Goal: Information Seeking & Learning: Find specific fact

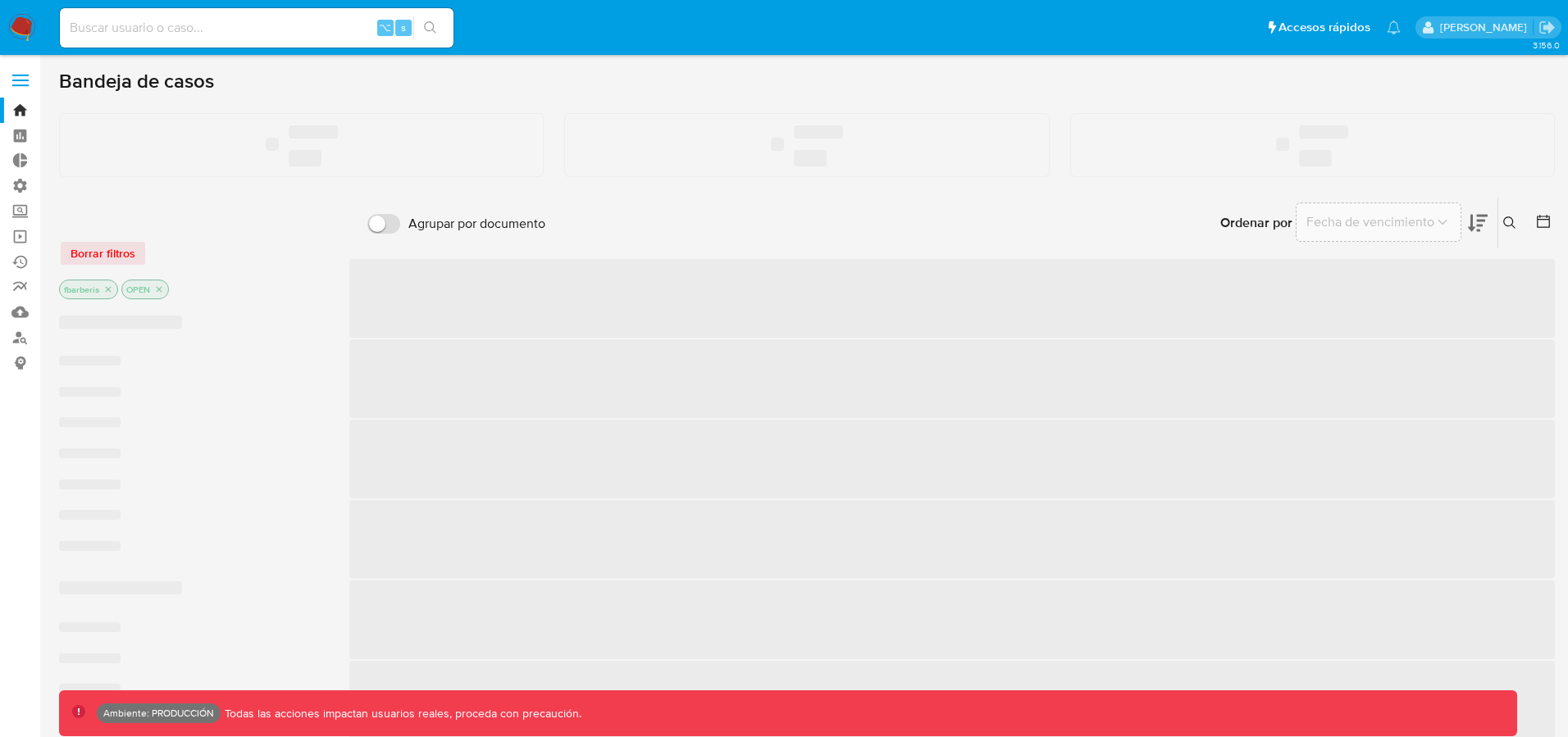
click at [24, 81] on span at bounding box center [21, 81] width 16 height 3
click at [0, 0] on input "checkbox" at bounding box center [0, 0] width 0 height 0
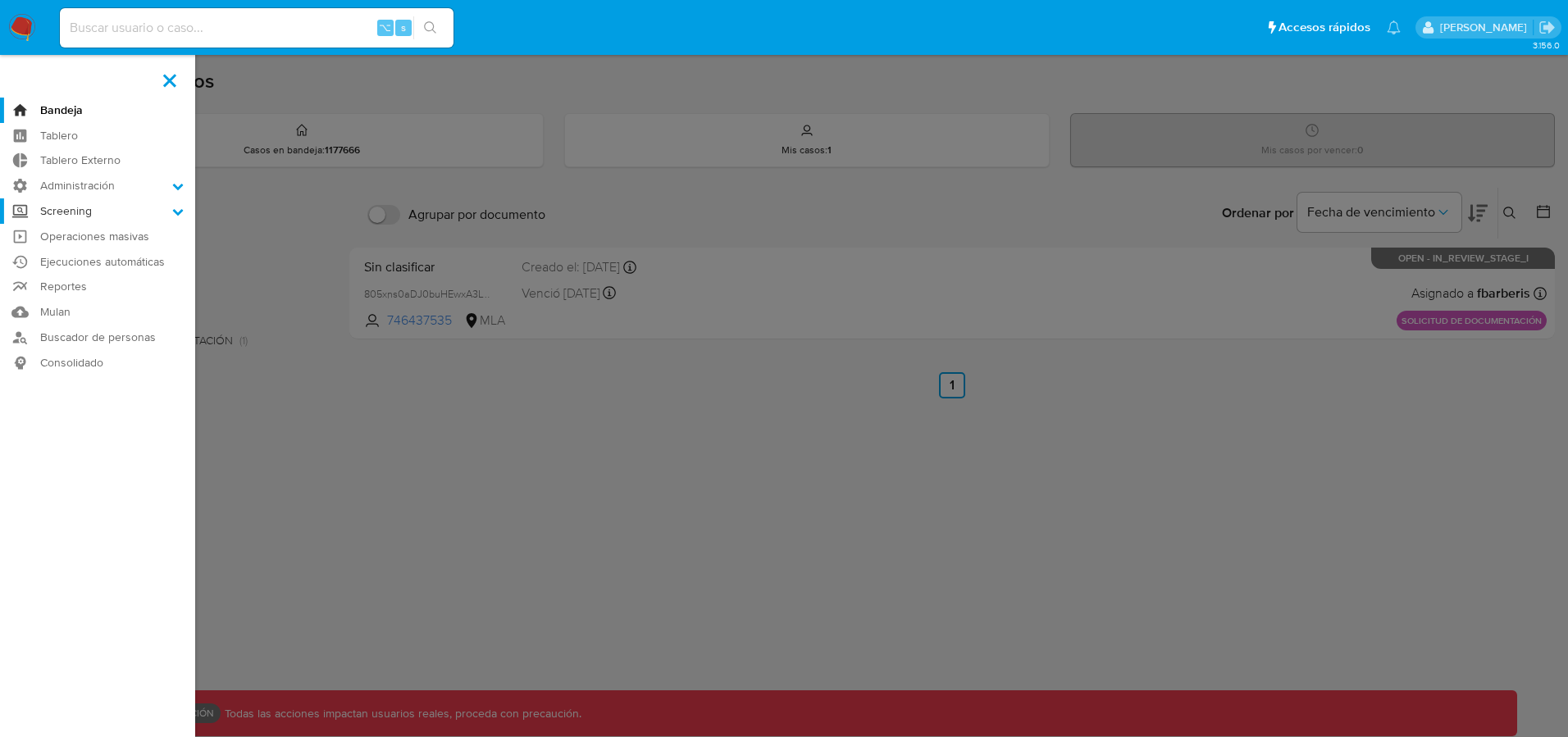
click at [173, 210] on icon at bounding box center [179, 212] width 11 height 6
click at [0, 0] on input "Screening" at bounding box center [0, 0] width 0 height 0
click at [112, 230] on link "Administrador de Listas" at bounding box center [97, 234] width 195 height 21
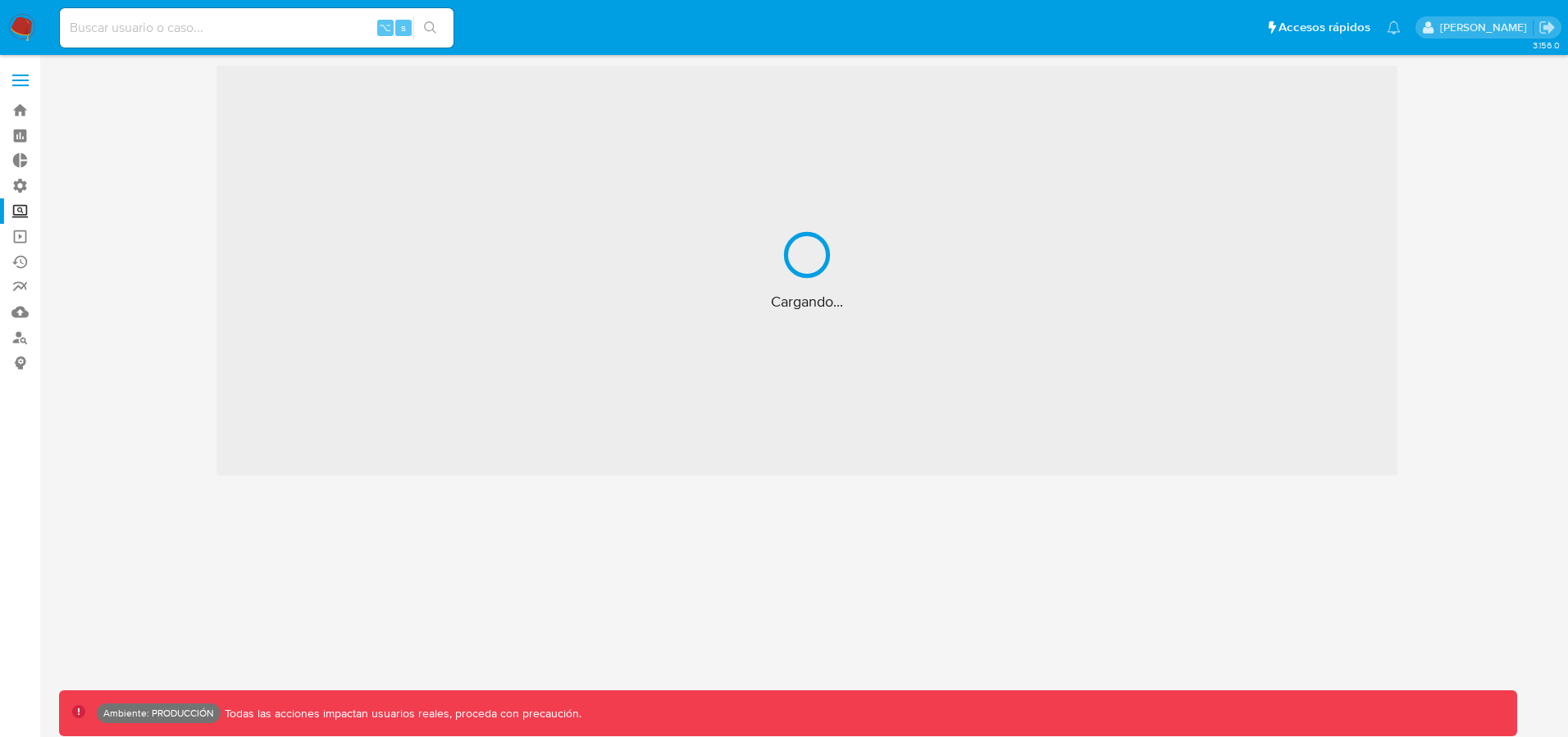
click at [19, 81] on span at bounding box center [21, 81] width 16 height 3
click at [0, 0] on input "checkbox" at bounding box center [0, 0] width 0 height 0
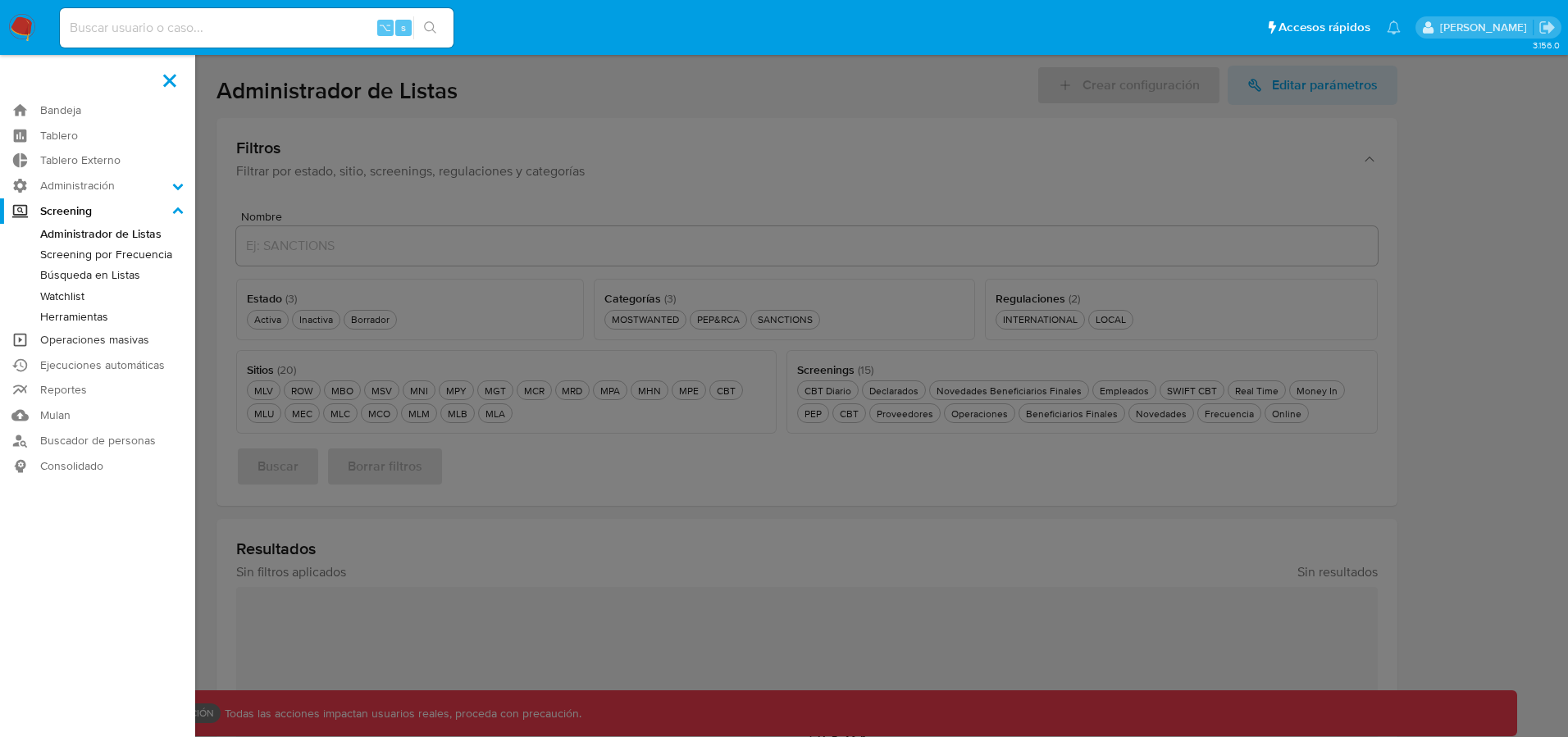
click at [111, 344] on link "Operaciones masivas" at bounding box center [97, 340] width 195 height 25
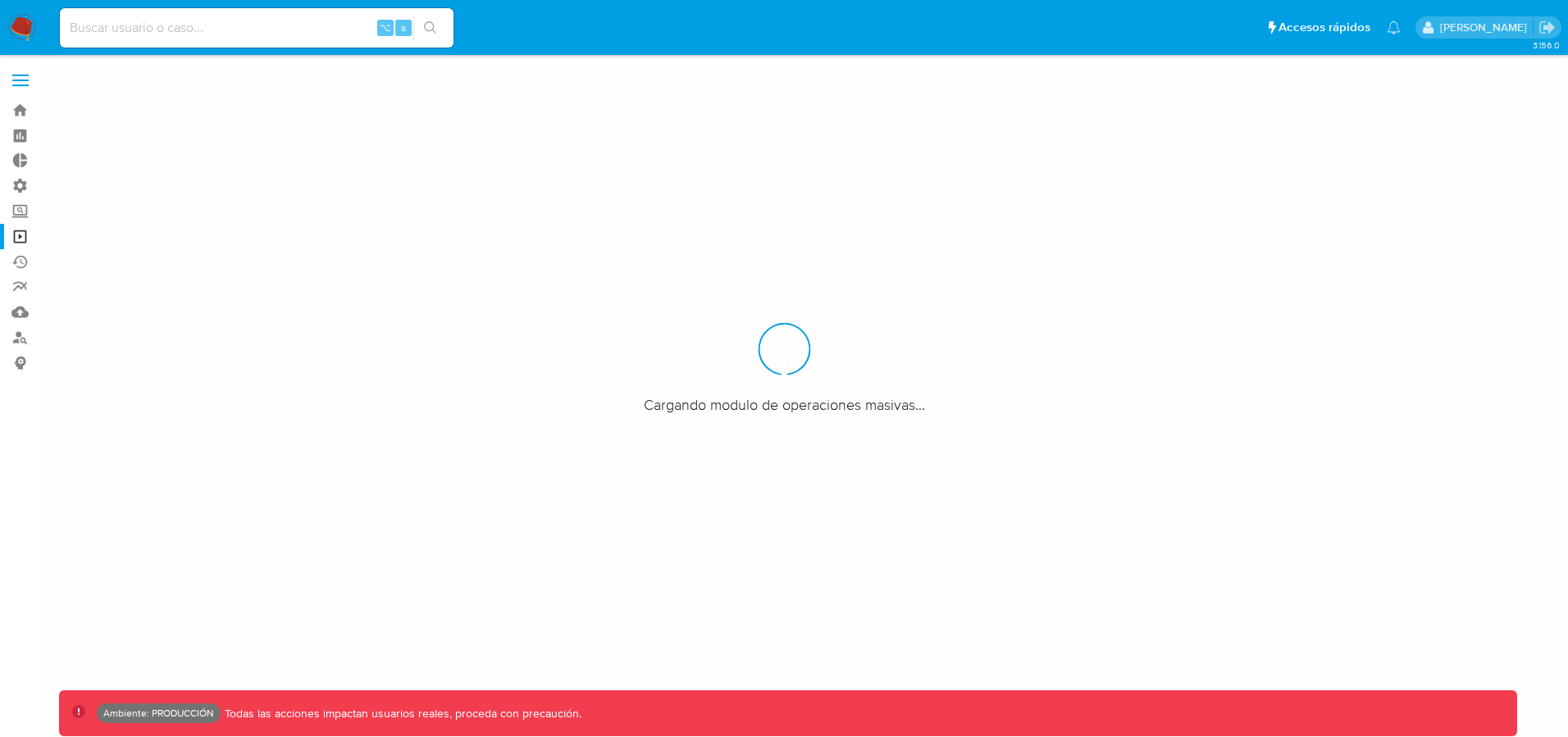
click at [26, 84] on span at bounding box center [21, 85] width 16 height 3
click at [0, 0] on input "checkbox" at bounding box center [0, 0] width 0 height 0
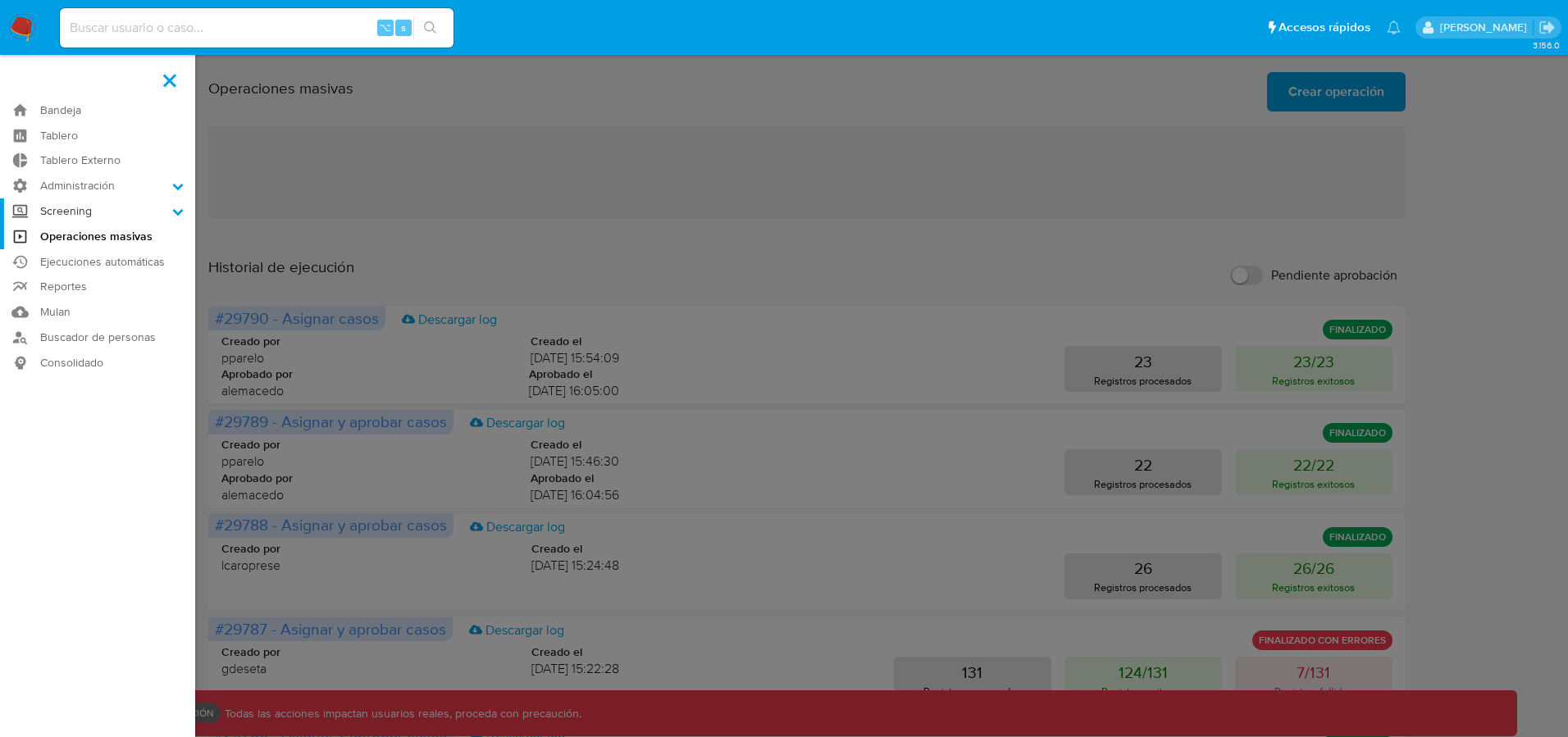
click at [122, 209] on label "Screening" at bounding box center [97, 211] width 195 height 25
click at [0, 0] on input "Screening" at bounding box center [0, 0] width 0 height 0
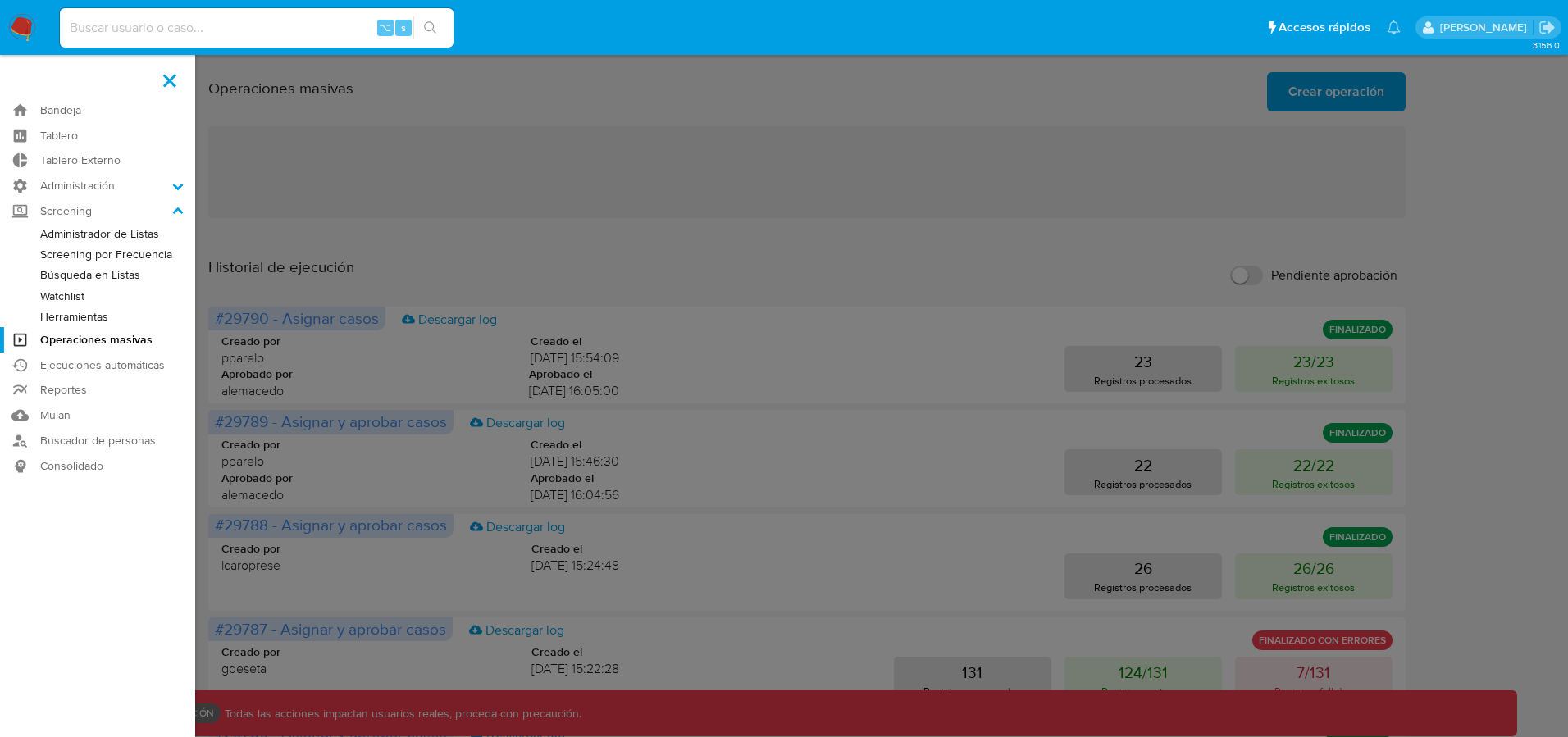
click at [93, 279] on link "Búsqueda en Listas" at bounding box center [97, 275] width 195 height 21
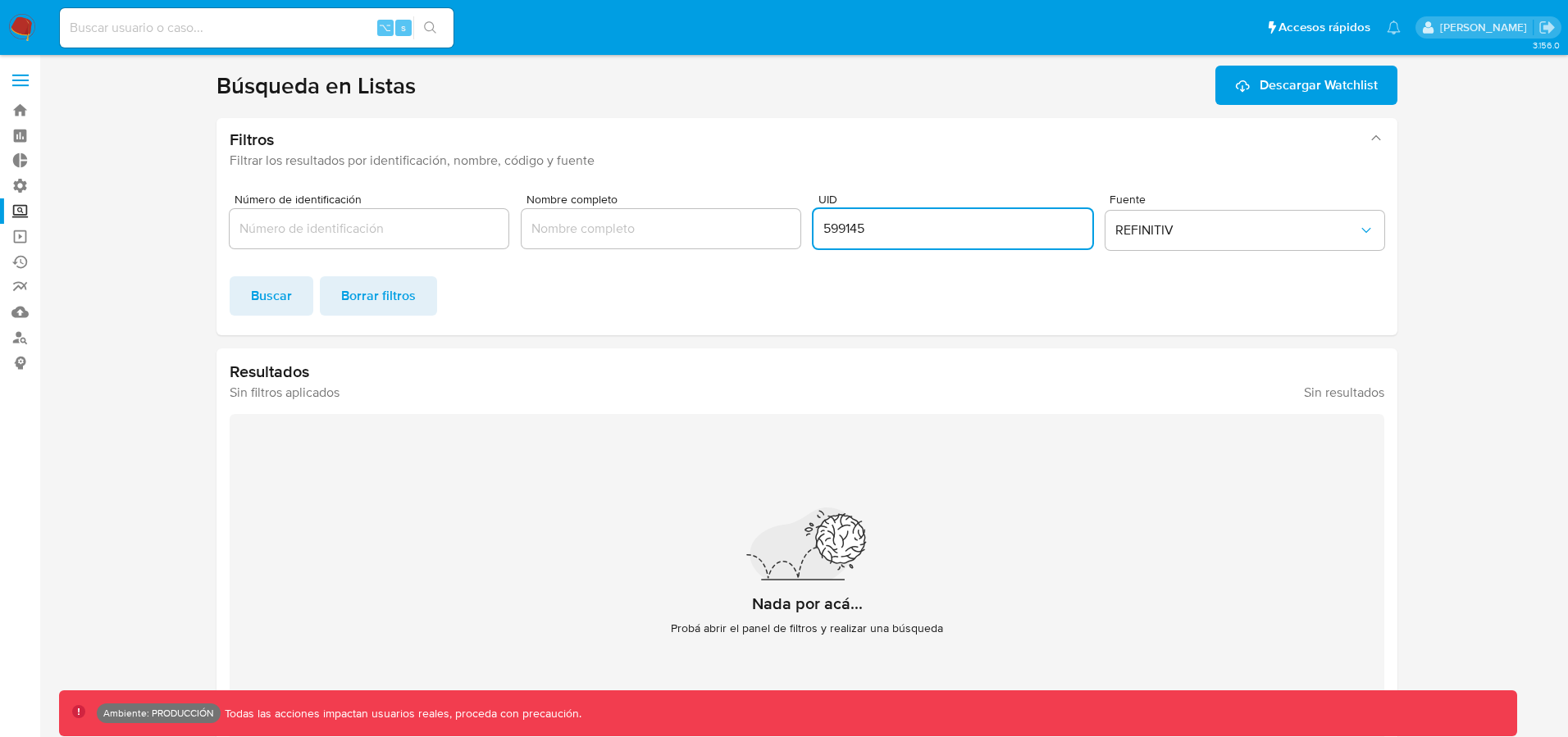
click at [857, 224] on input "599145" at bounding box center [953, 229] width 279 height 22
click at [299, 297] on button "Buscar" at bounding box center [271, 296] width 83 height 39
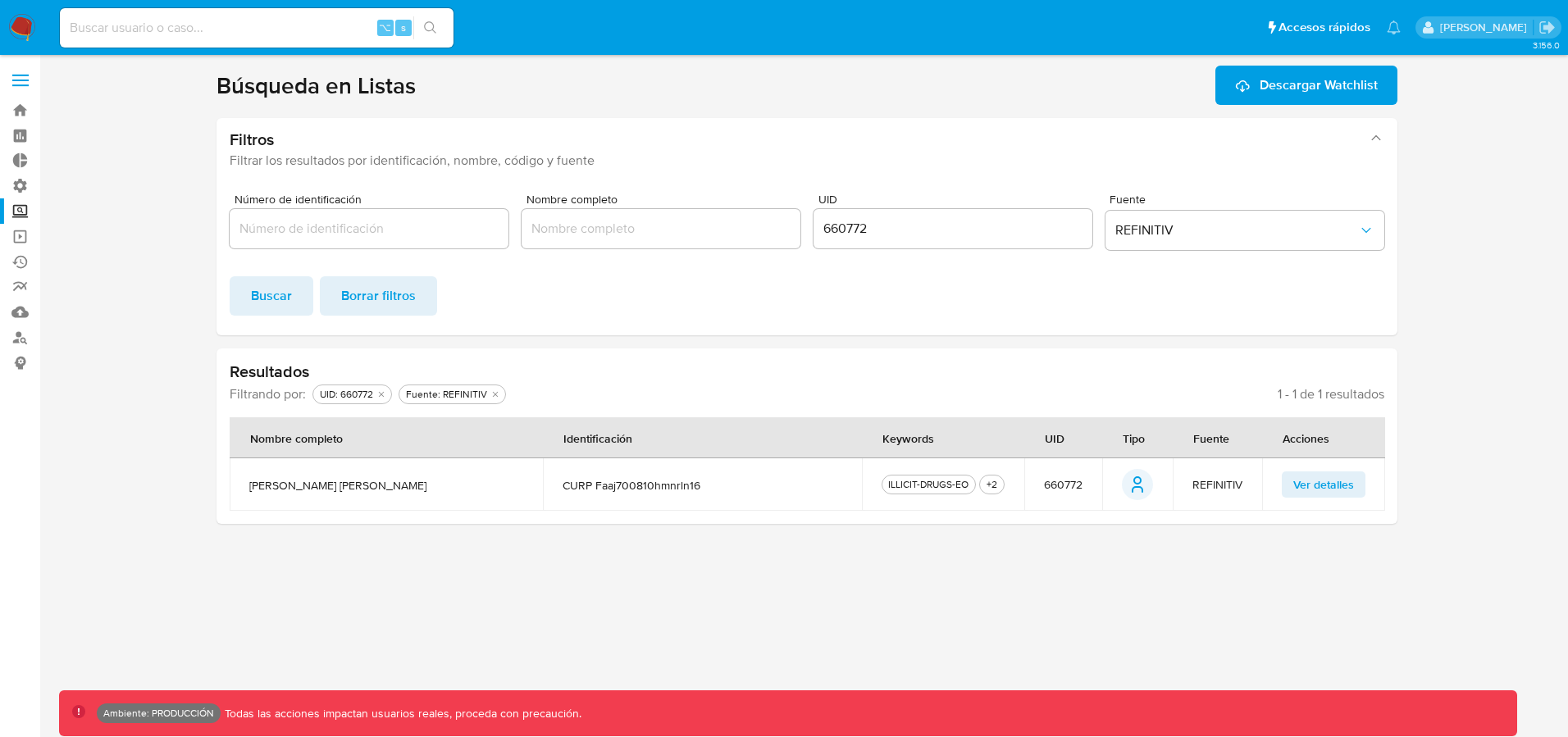
click at [1334, 487] on span "Ver detalles" at bounding box center [1323, 484] width 61 height 23
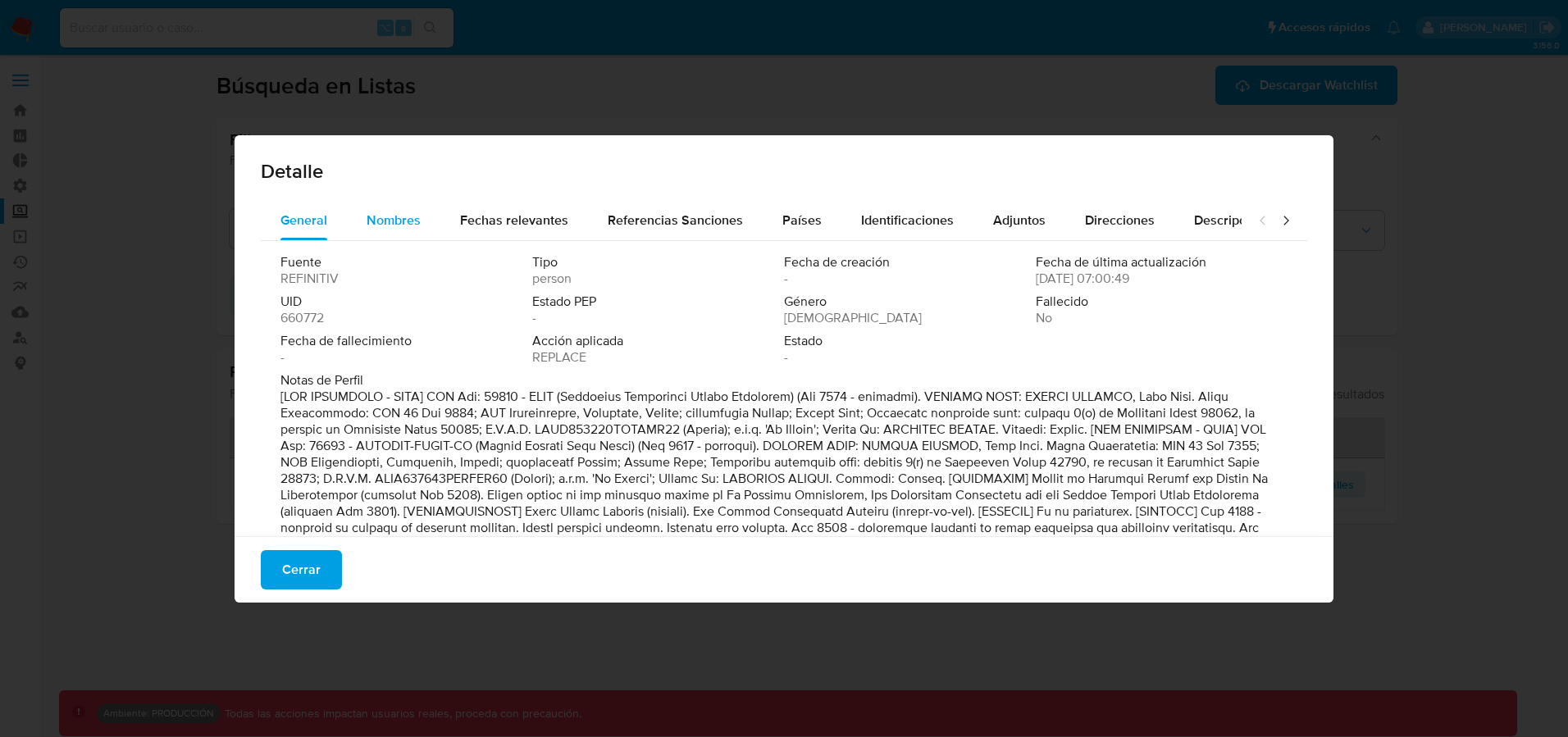
click at [379, 224] on span "Nombres" at bounding box center [393, 220] width 54 height 19
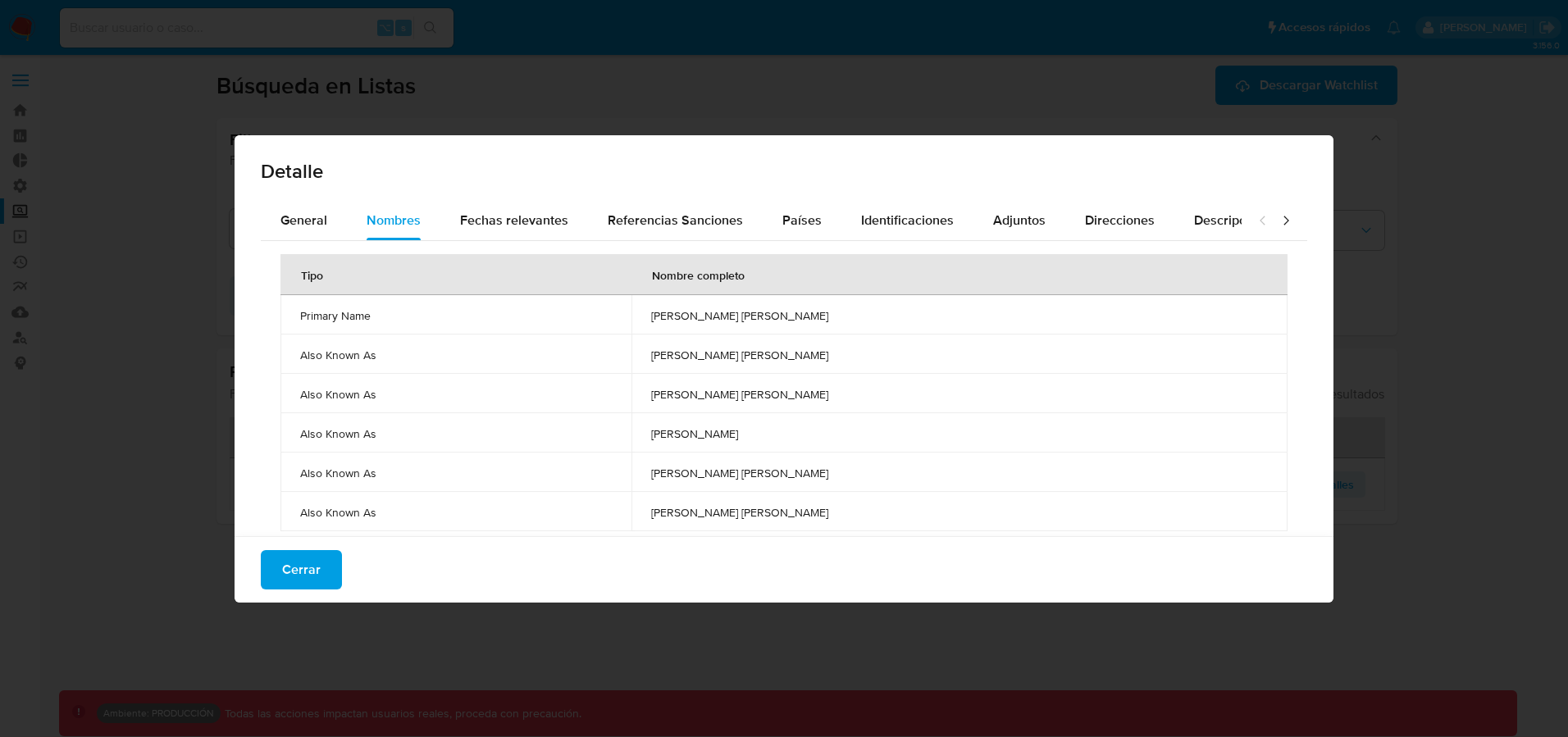
scroll to position [34, 0]
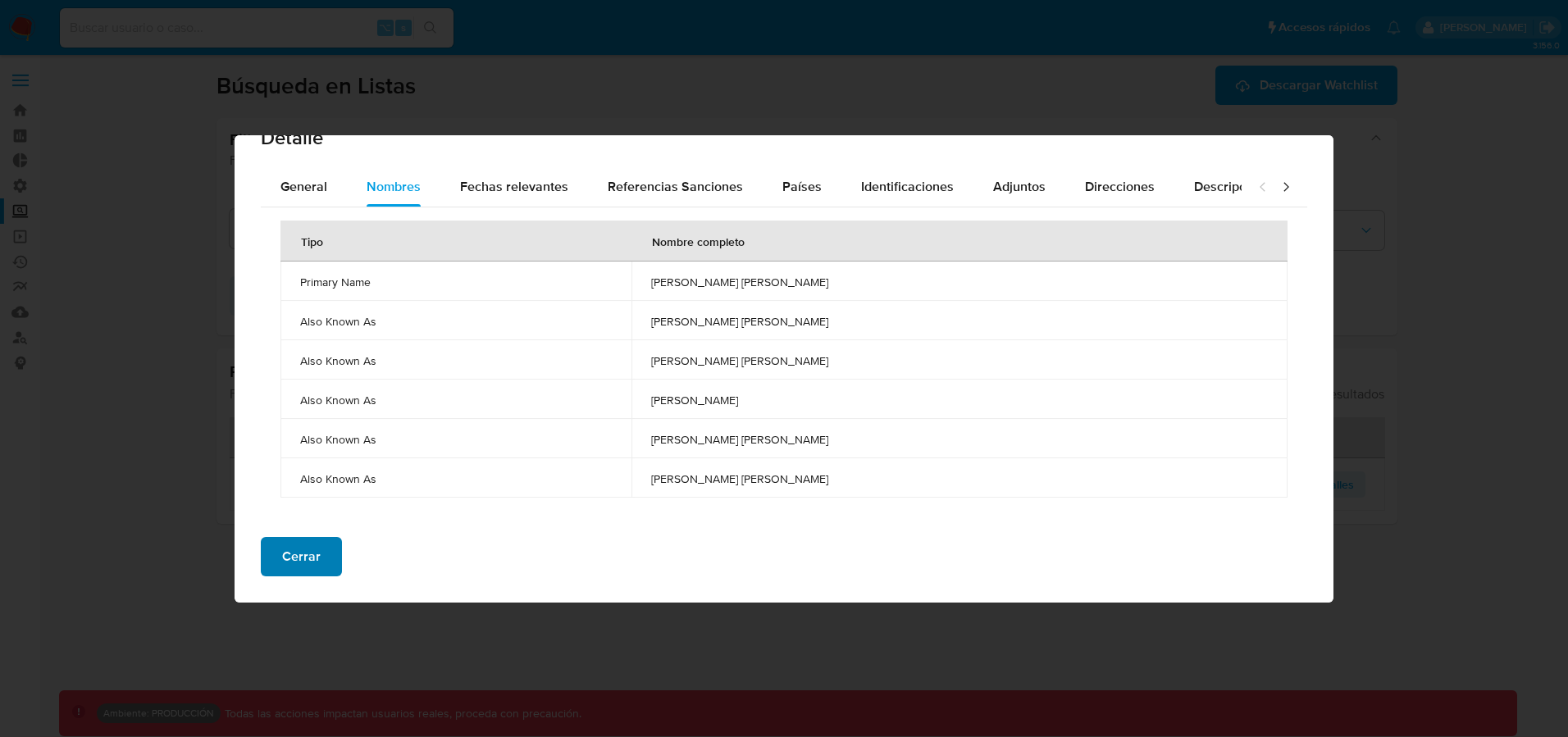
click at [295, 553] on span "Cerrar" at bounding box center [301, 557] width 39 height 36
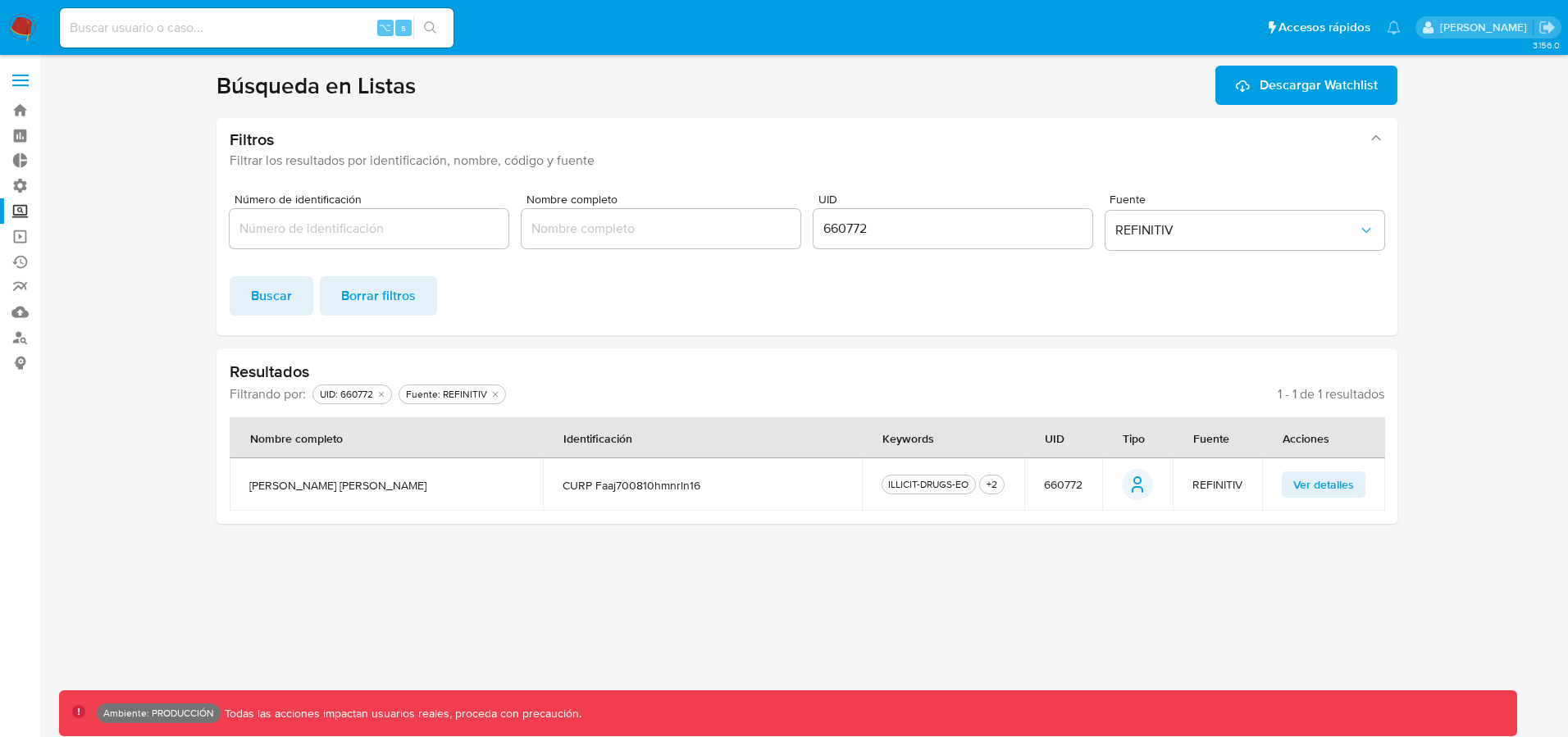
click at [838, 234] on input "660772" at bounding box center [953, 229] width 279 height 22
paste input "496608"
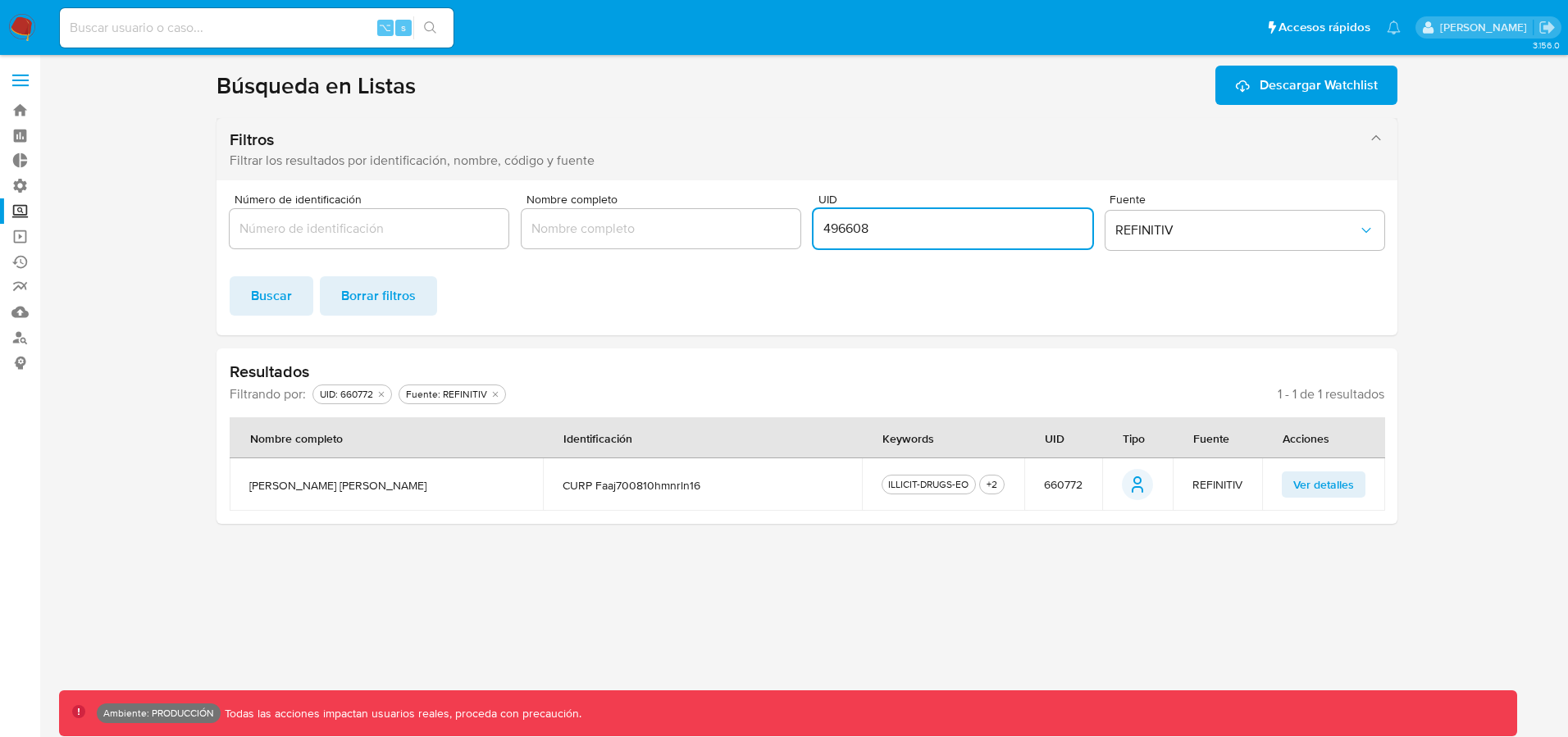
type input "496608"
click button "Buscar" at bounding box center [271, 296] width 83 height 39
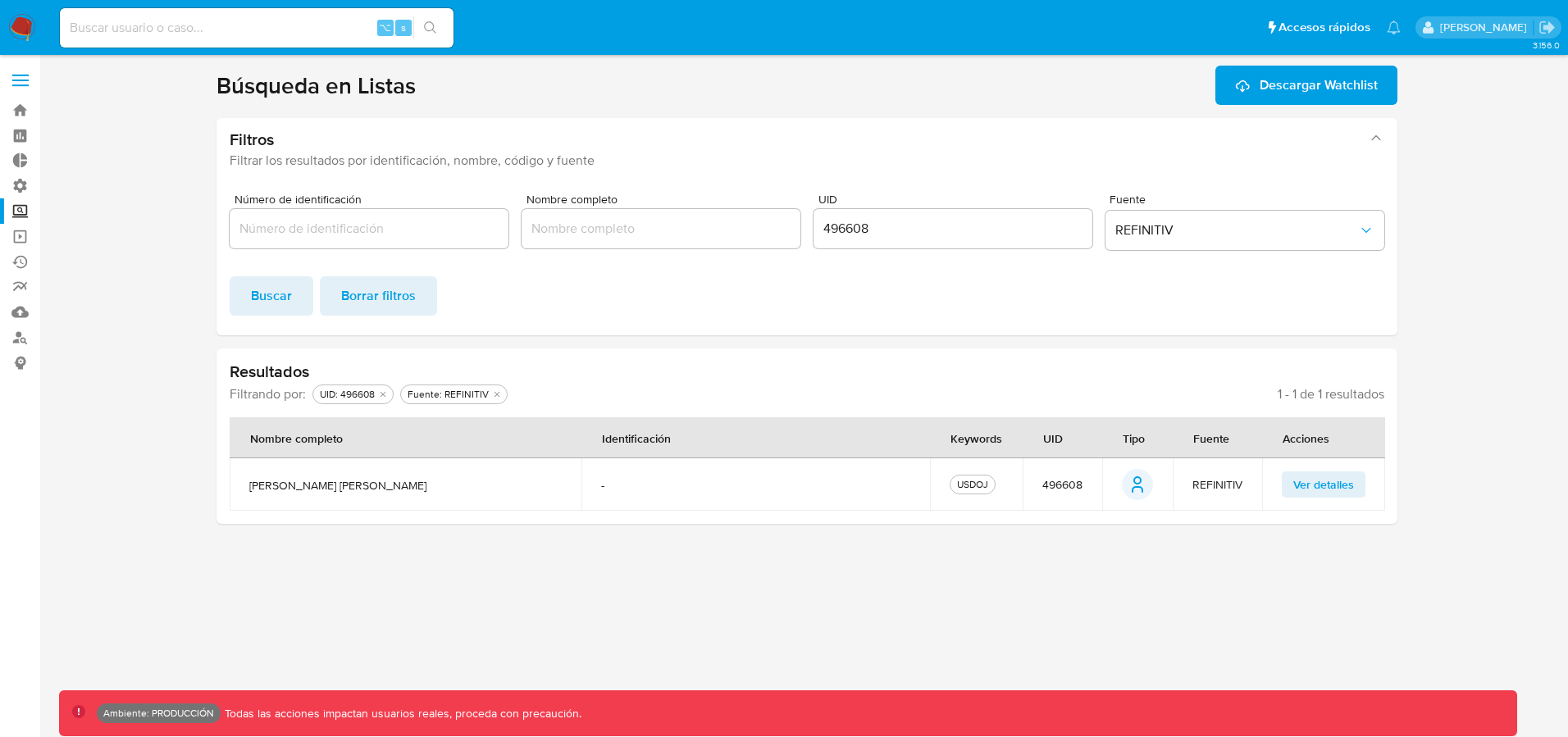
drag, startPoint x: 349, startPoint y: 486, endPoint x: 228, endPoint y: 486, distance: 121.0
click at [229, 486] on td "[PERSON_NAME] [PERSON_NAME]" at bounding box center [405, 485] width 352 height 53
click at [971, 482] on div "USDOJ" at bounding box center [973, 485] width 38 height 15
click at [995, 484] on div "USDOJ" at bounding box center [973, 485] width 46 height 20
click at [1303, 491] on span "Ver detalles" at bounding box center [1323, 484] width 61 height 23
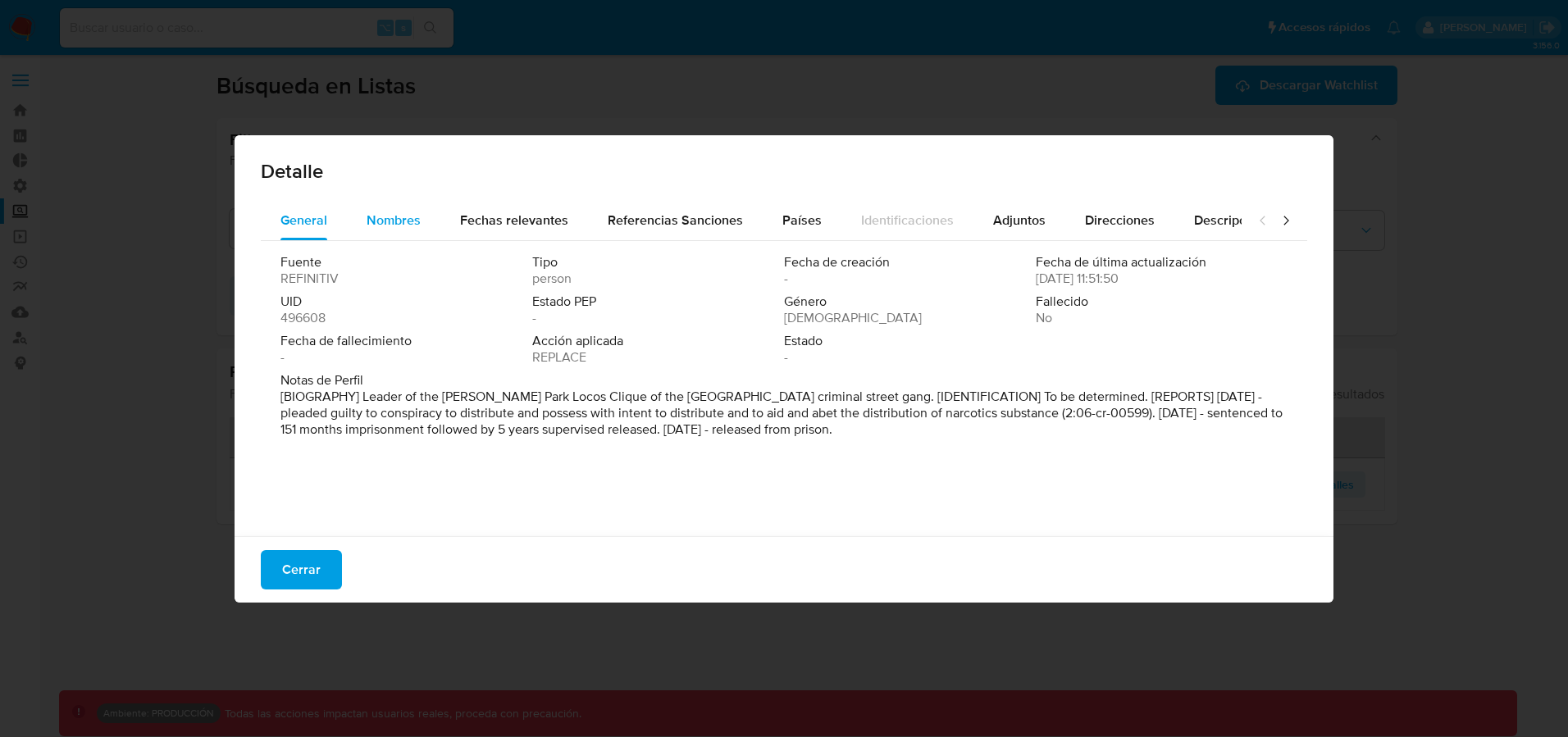
click at [406, 219] on span "Nombres" at bounding box center [393, 220] width 54 height 19
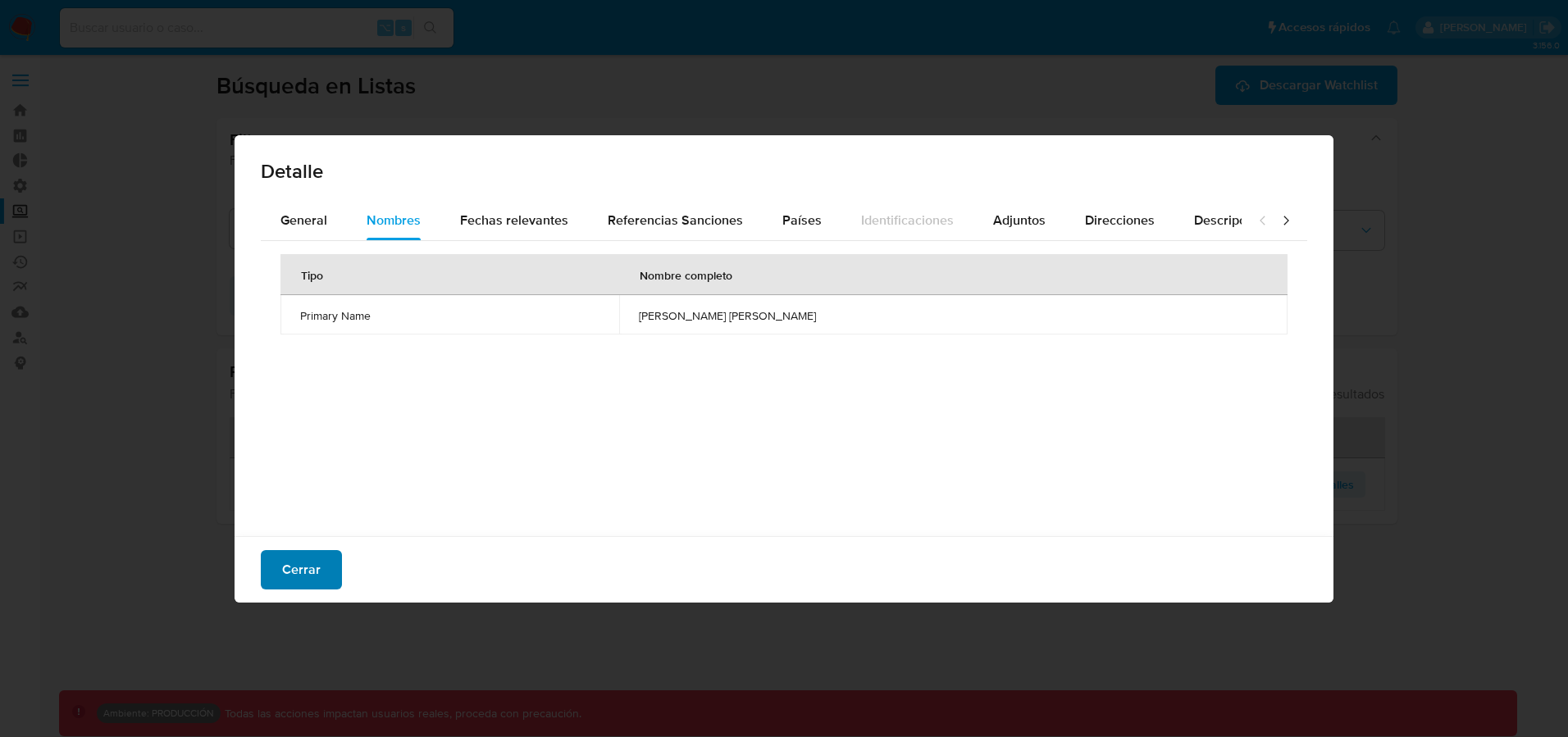
click at [318, 576] on span "Cerrar" at bounding box center [301, 570] width 39 height 36
